Goal: Find specific page/section: Find specific page/section

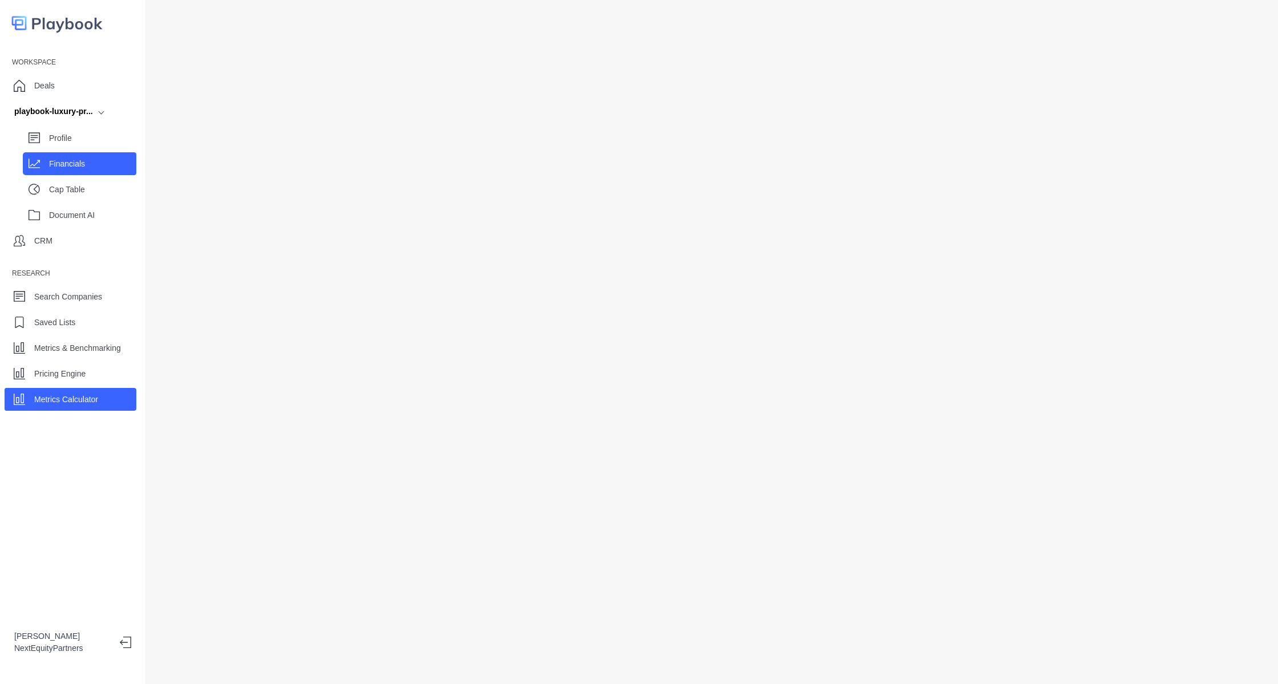
click at [77, 156] on div "Financials" at bounding box center [92, 163] width 87 height 17
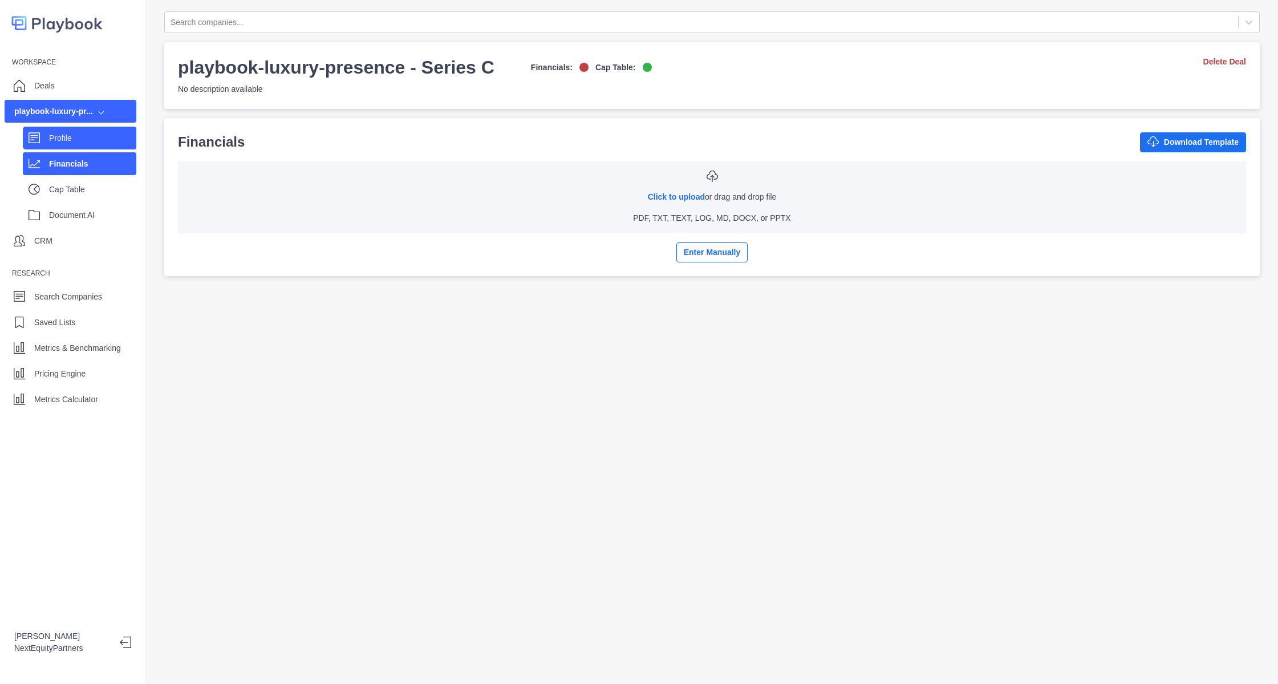
click at [86, 127] on div "Profile" at bounding box center [79, 138] width 113 height 23
